Goal: Find specific page/section: Find specific page/section

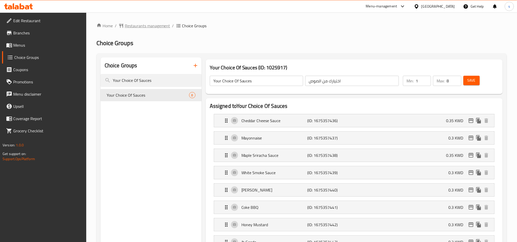
click at [150, 27] on span "Restaurants management" at bounding box center [147, 26] width 45 height 6
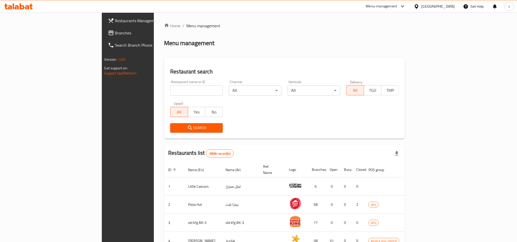
click at [167, 97] on div "Restaurant name or ID Restaurant name or ID" at bounding box center [196, 88] width 59 height 22
click at [170, 91] on input "search" at bounding box center [196, 90] width 53 height 10
paste input "4109"
type input "4109"
click at [115, 35] on span "Branches" at bounding box center [149, 33] width 69 height 6
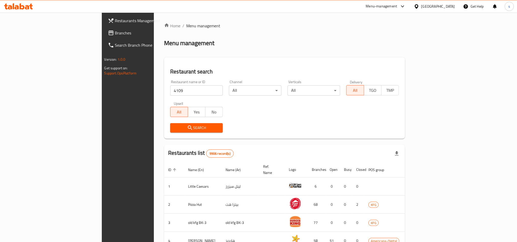
click at [115, 35] on span "Branches" at bounding box center [149, 33] width 69 height 6
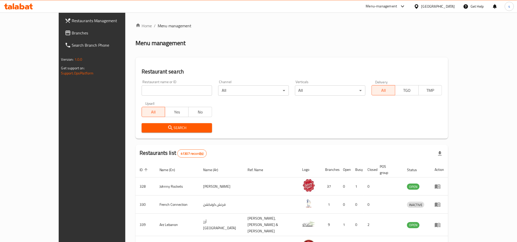
click at [61, 25] on link "Restaurants Management" at bounding box center [103, 21] width 84 height 12
click at [61, 28] on link "Branches" at bounding box center [103, 33] width 84 height 12
click at [72, 31] on span "Branches" at bounding box center [106, 33] width 69 height 6
